Goal: Task Accomplishment & Management: Complete application form

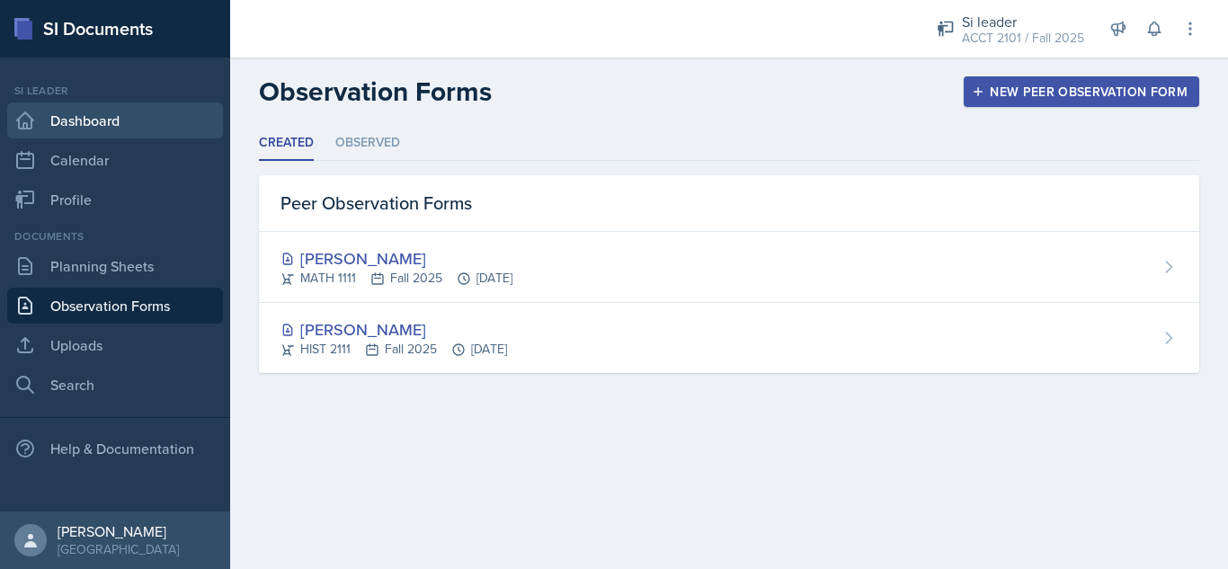
click at [136, 120] on link "Dashboard" at bounding box center [115, 120] width 216 height 36
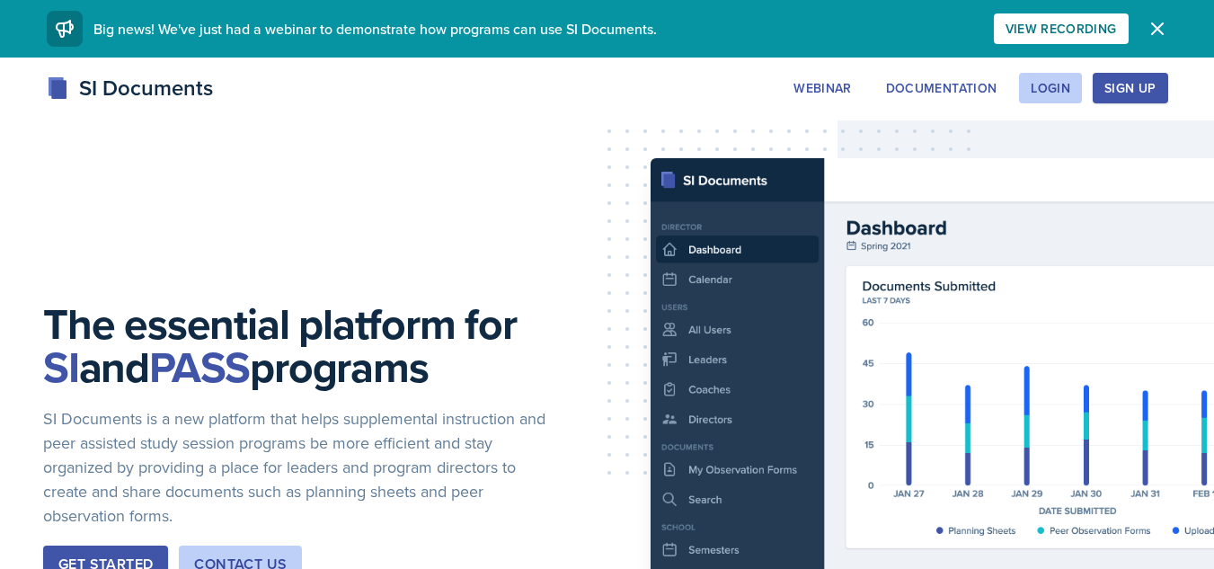
click at [1038, 82] on div "Login" at bounding box center [1051, 88] width 40 height 14
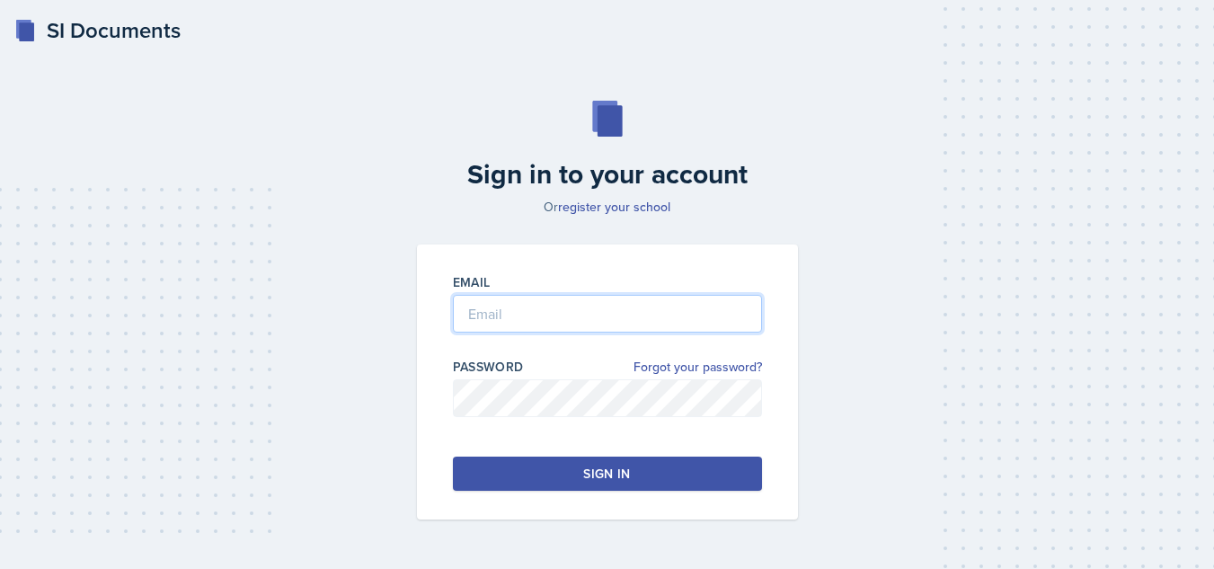
click at [534, 330] on input "email" at bounding box center [607, 314] width 309 height 38
type input "radam107@students.kennesaw.edu"
click at [548, 471] on button "Sign in" at bounding box center [607, 474] width 309 height 34
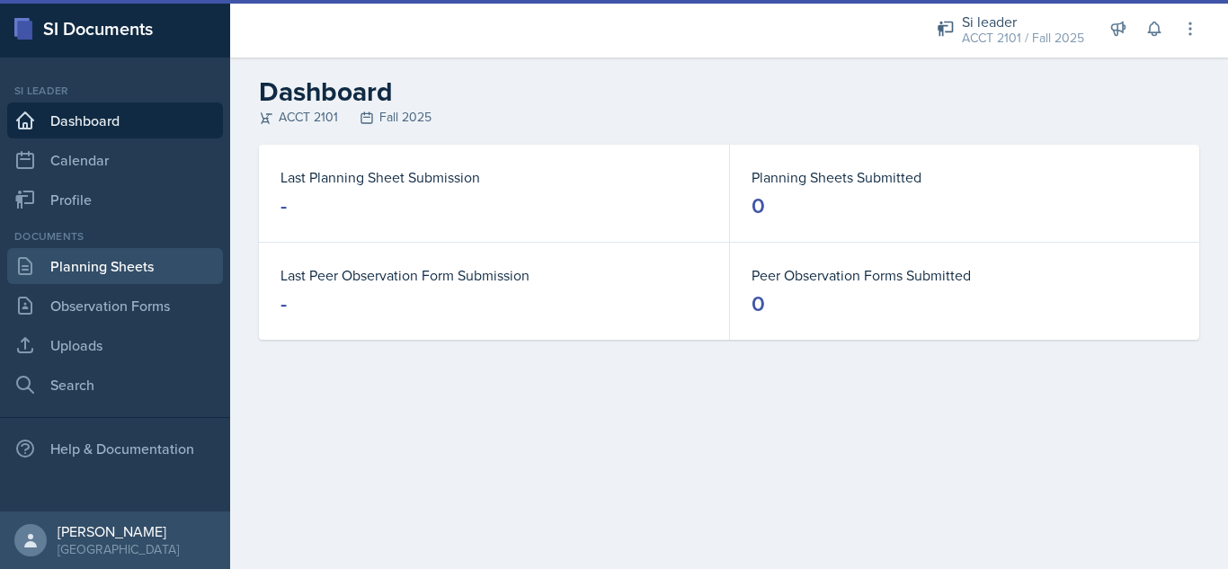
click at [108, 258] on link "Planning Sheets" at bounding box center [115, 266] width 216 height 36
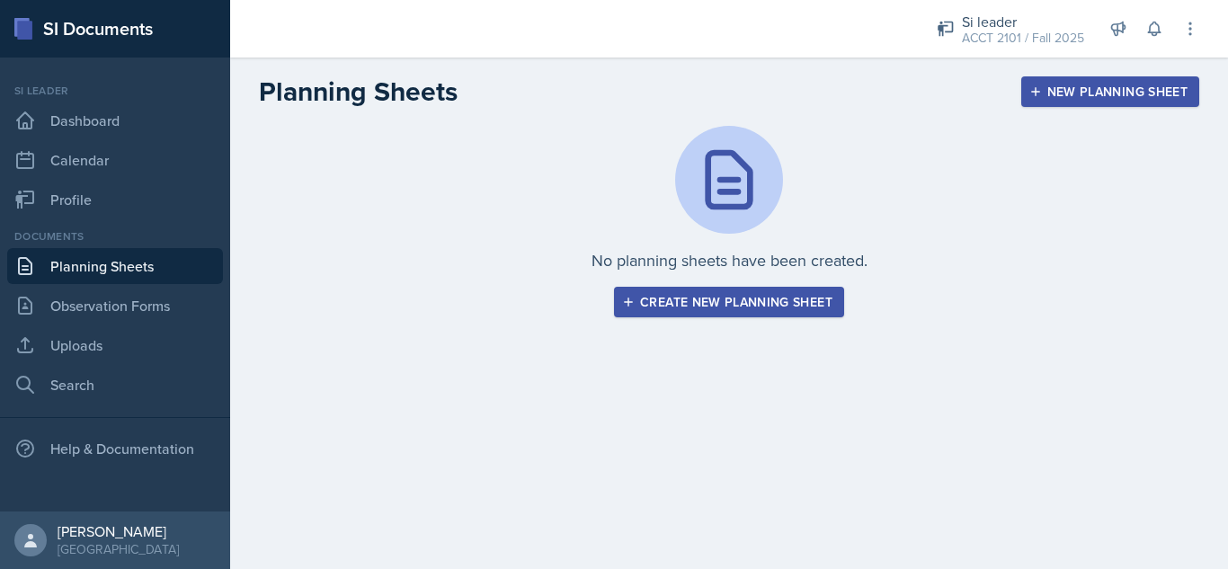
click at [784, 295] on div "Create new planning sheet" at bounding box center [728, 302] width 207 height 14
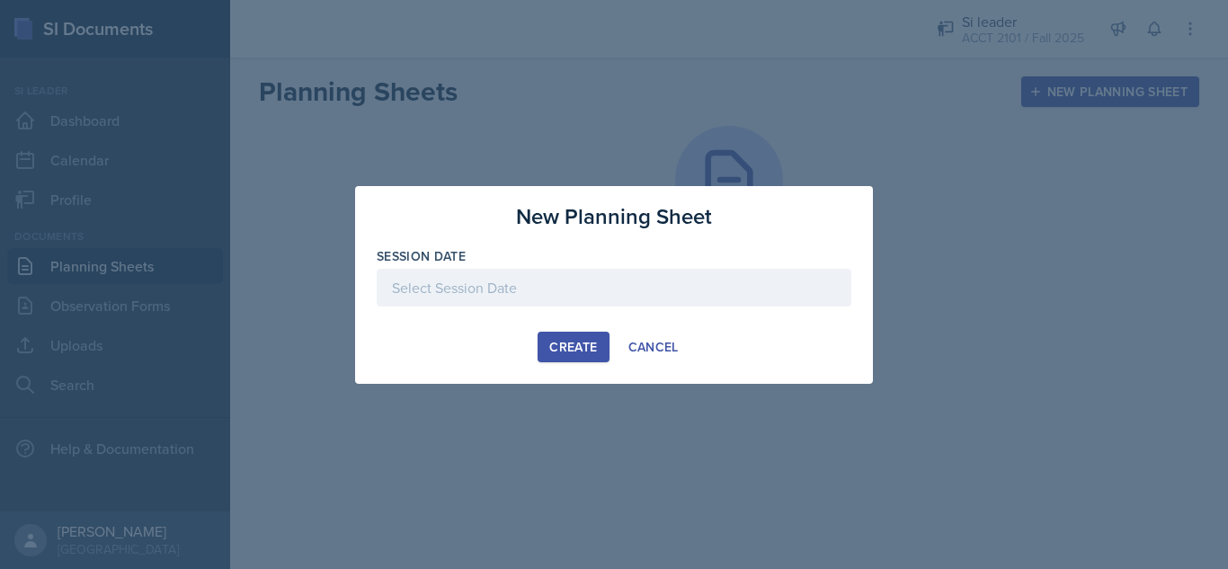
click at [686, 279] on div at bounding box center [614, 288] width 474 height 38
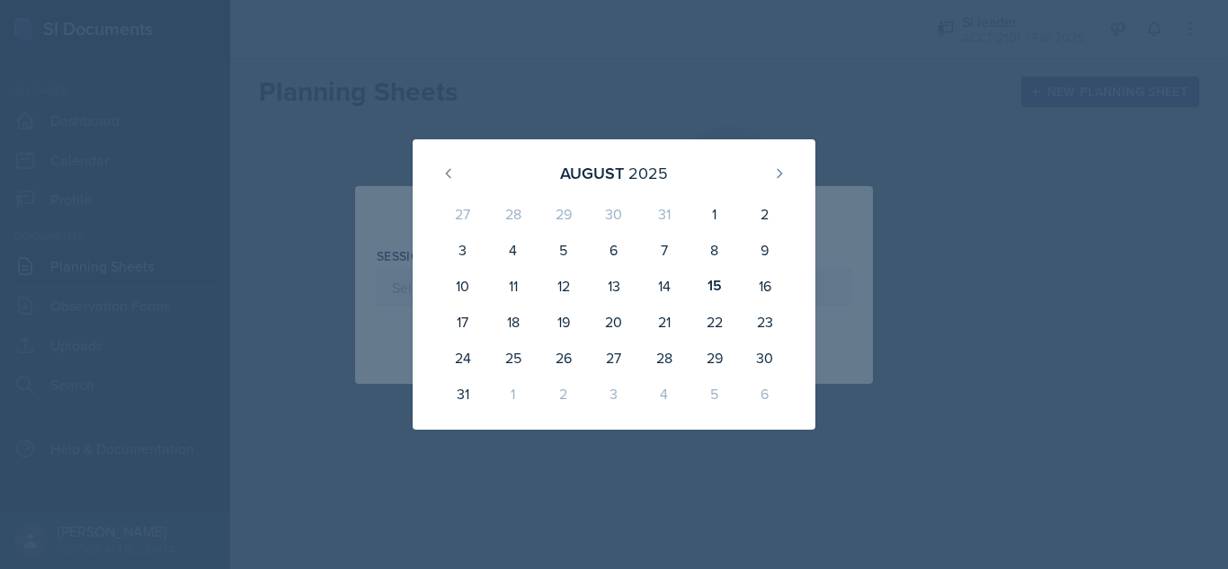
click at [526, 294] on div "11" at bounding box center [513, 286] width 50 height 36
type input "August 11th, 2025"
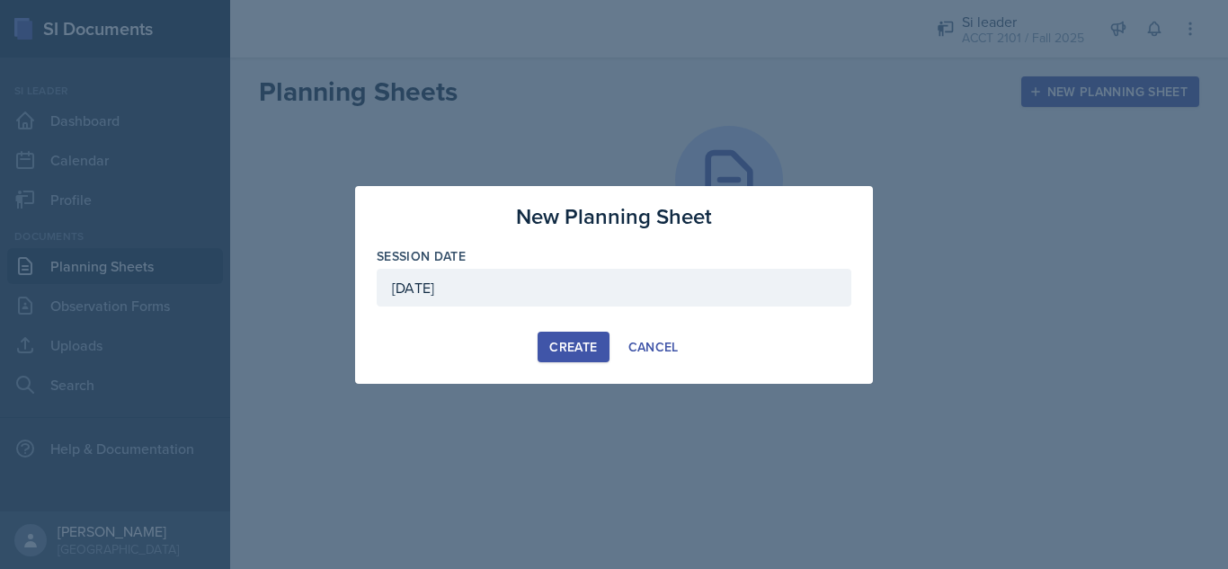
click at [569, 332] on button "Create" at bounding box center [572, 347] width 71 height 31
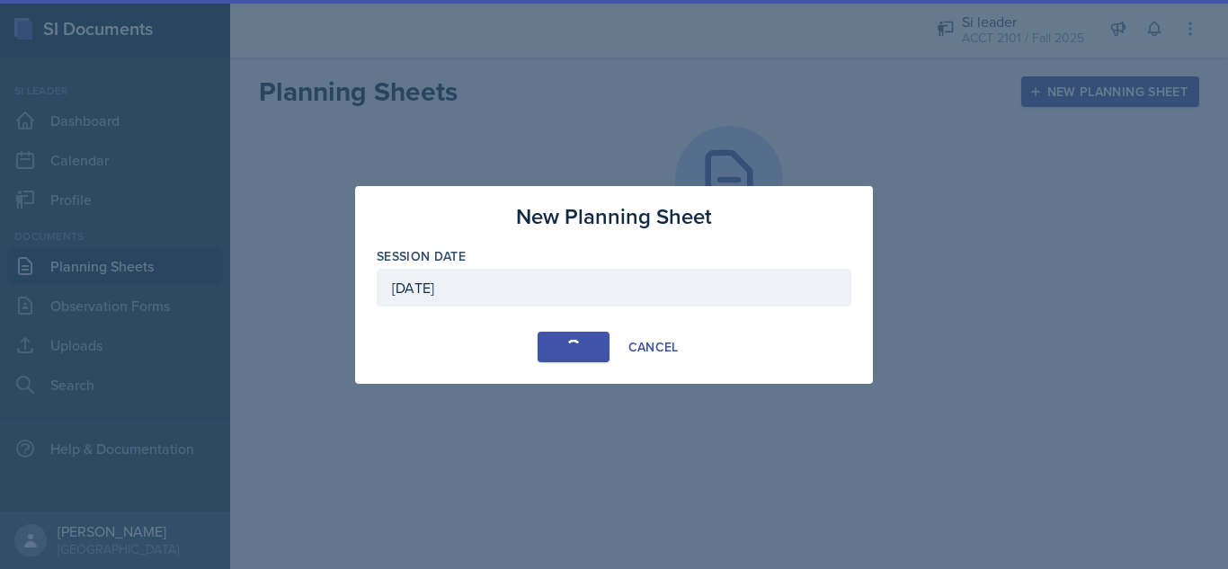
click at [566, 358] on button "Create" at bounding box center [572, 347] width 71 height 31
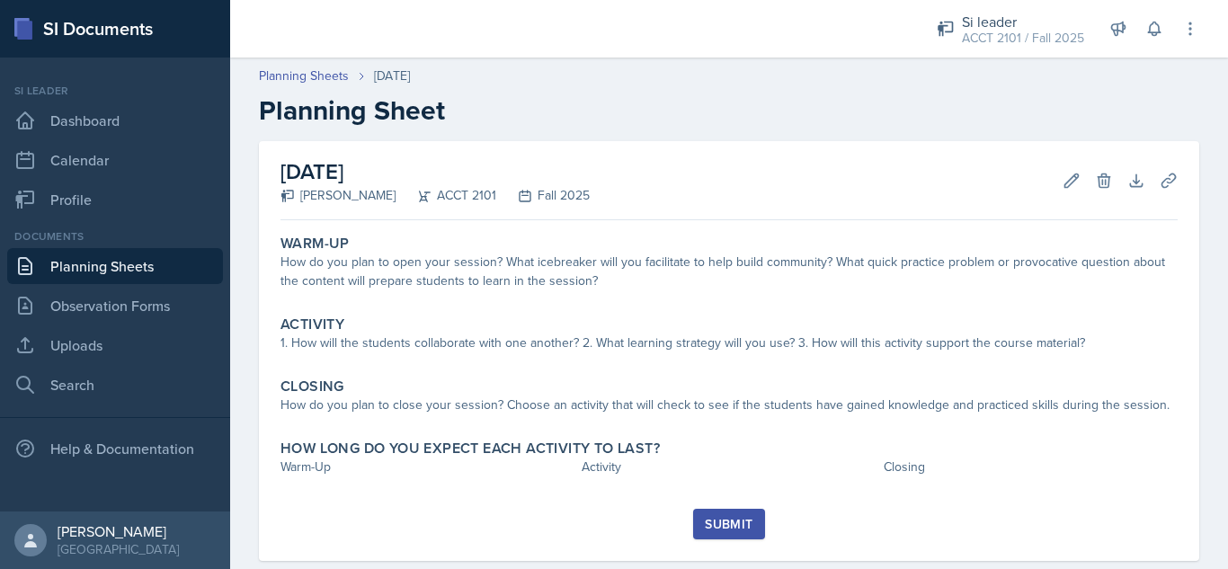
scroll to position [35, 0]
